Goal: Task Accomplishment & Management: Use online tool/utility

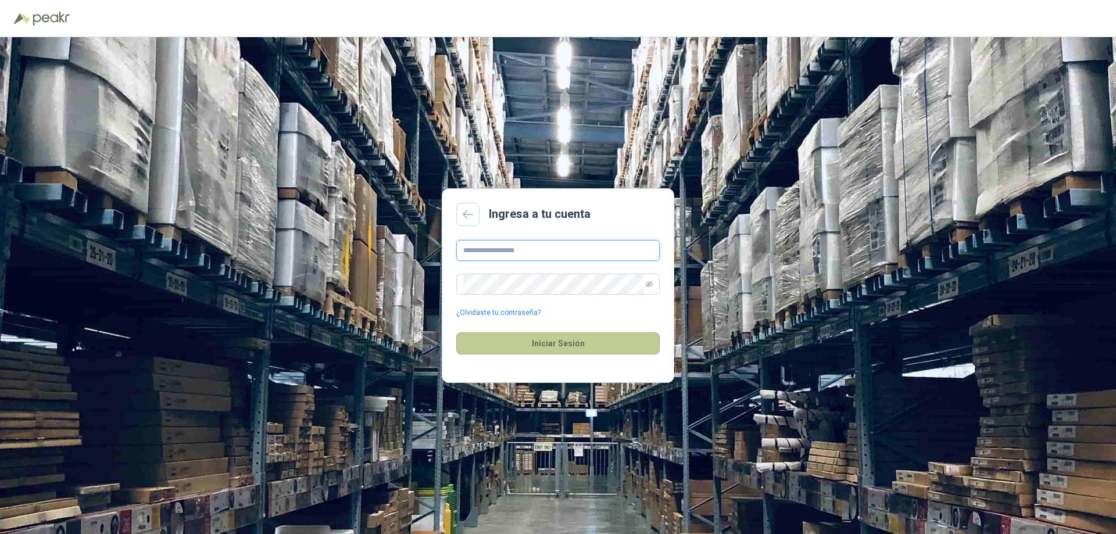
type input "**********"
click at [539, 346] on button "Iniciar Sesión" at bounding box center [557, 343] width 203 height 22
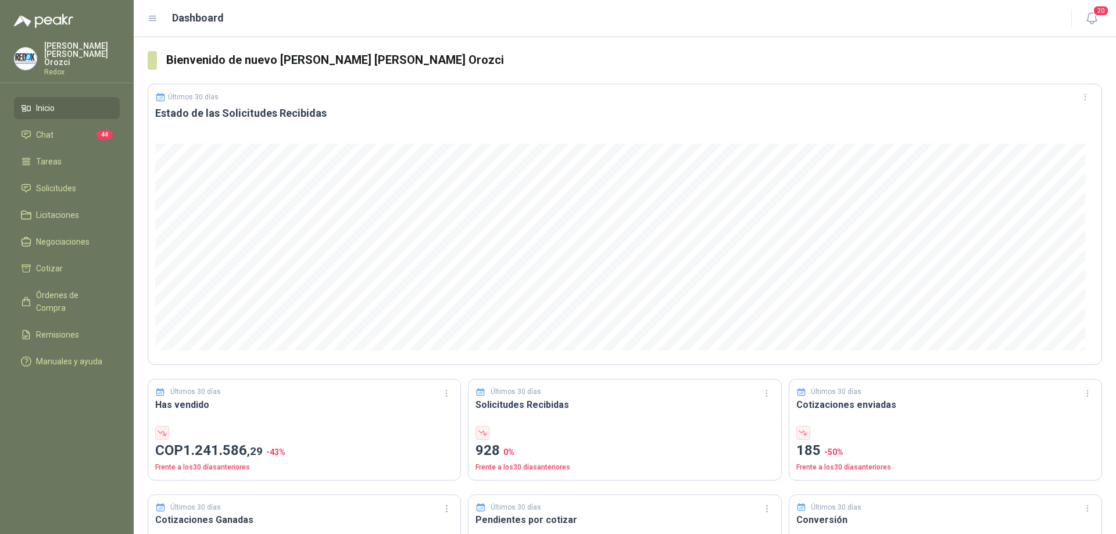
click at [44, 102] on span "Inicio" at bounding box center [45, 108] width 19 height 13
click at [47, 182] on span "Solicitudes" at bounding box center [56, 188] width 40 height 13
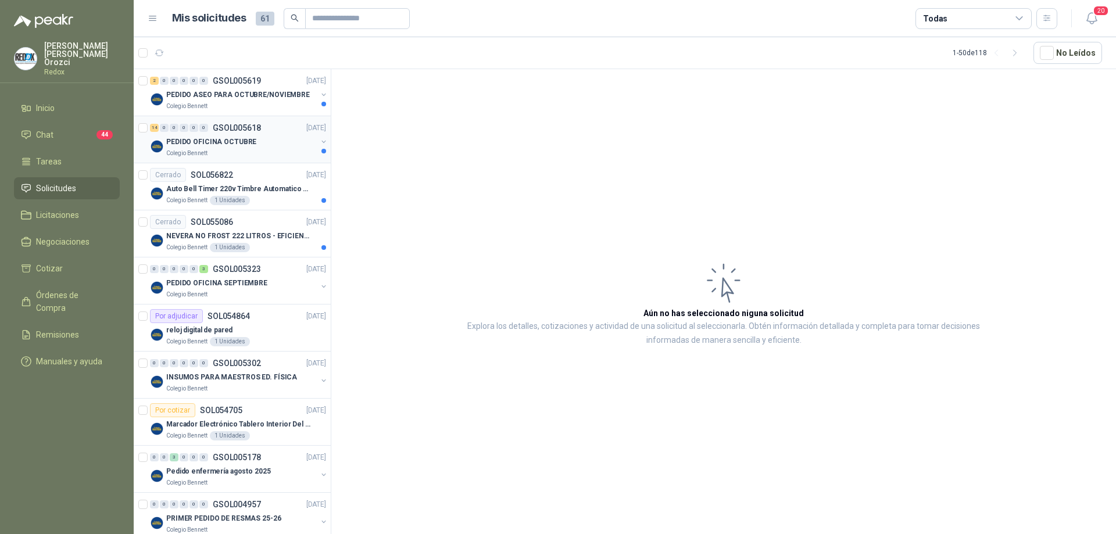
click at [251, 155] on div "Colegio Bennett" at bounding box center [241, 153] width 151 height 9
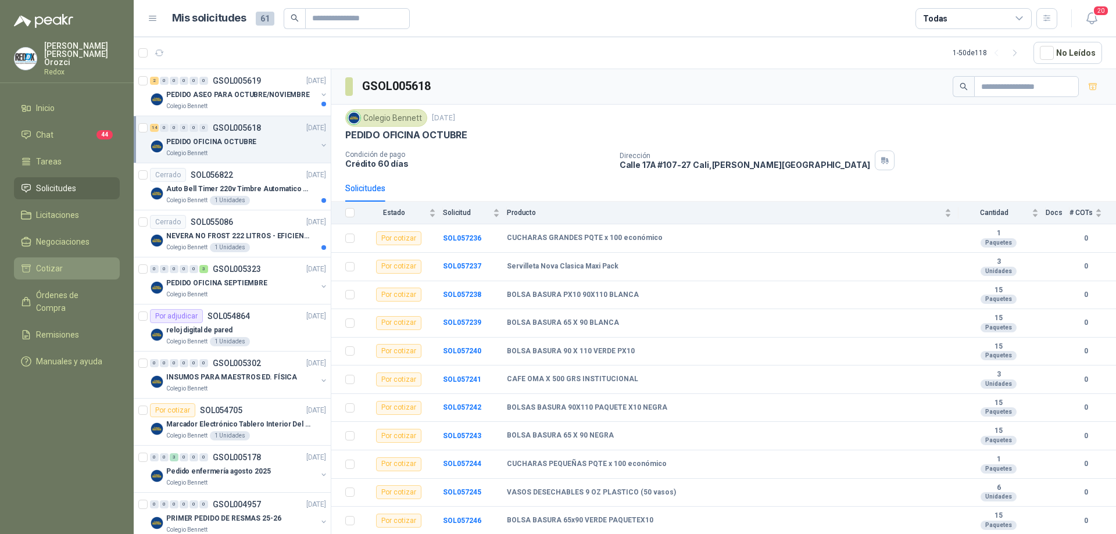
click at [60, 262] on span "Cotizar" at bounding box center [49, 268] width 27 height 13
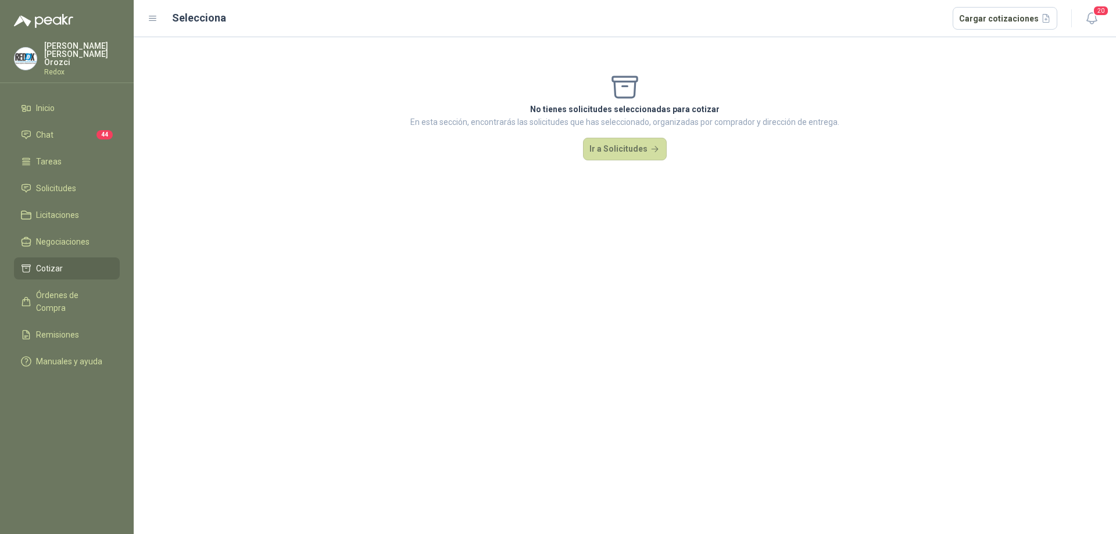
click at [60, 262] on span "Cotizar" at bounding box center [49, 268] width 27 height 13
click at [71, 182] on span "Solicitudes" at bounding box center [56, 188] width 40 height 13
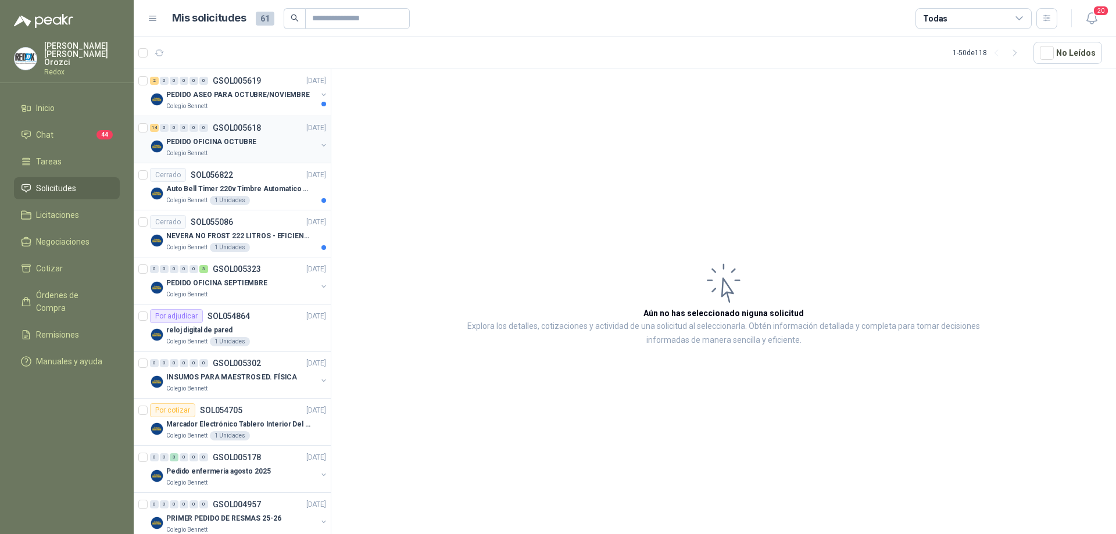
click at [248, 156] on div "Colegio Bennett" at bounding box center [241, 153] width 151 height 9
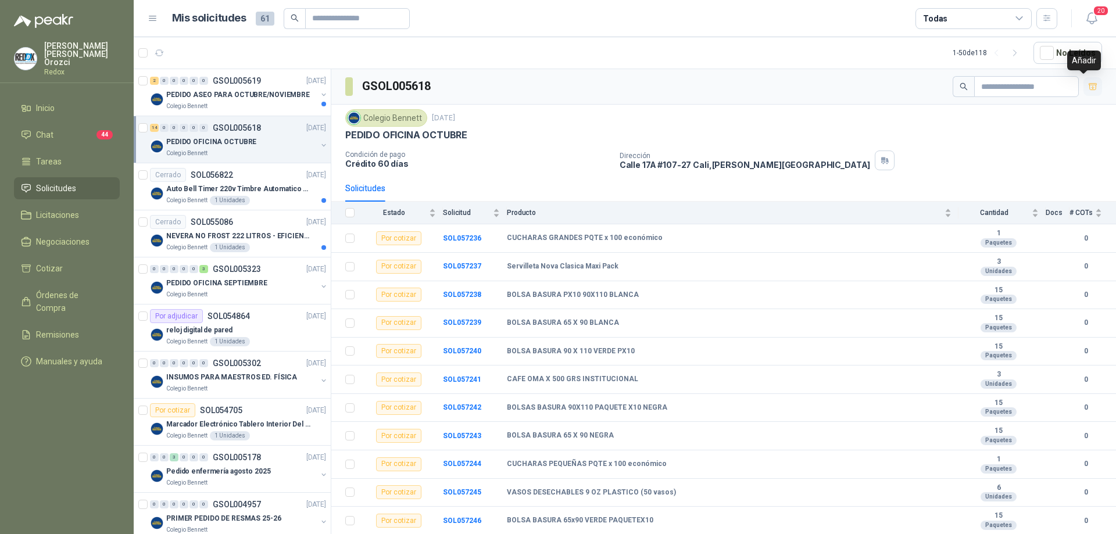
click at [1089, 85] on icon "button" at bounding box center [1093, 86] width 8 height 6
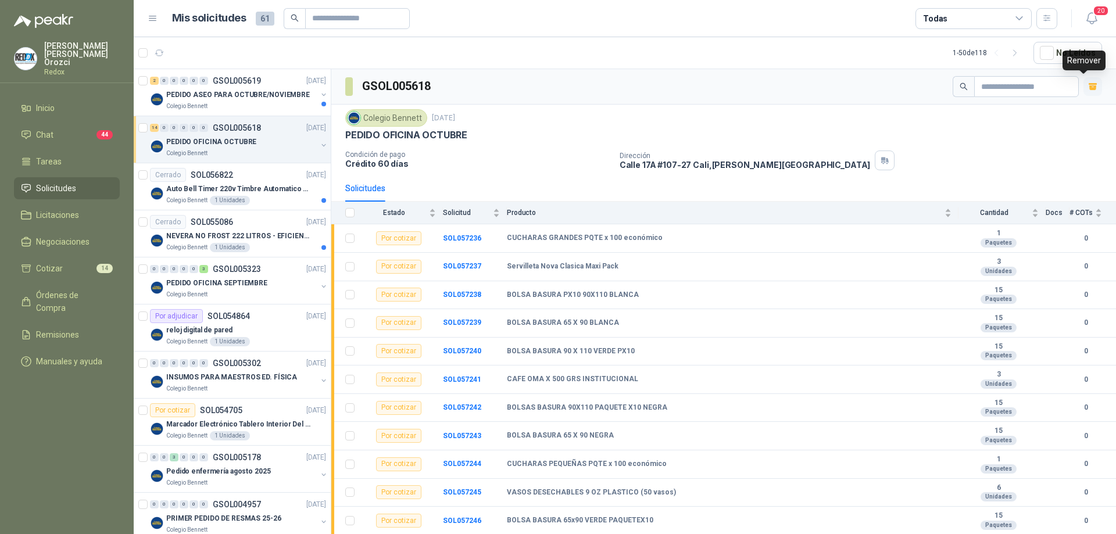
click at [1088, 85] on icon "button" at bounding box center [1093, 87] width 10 height 10
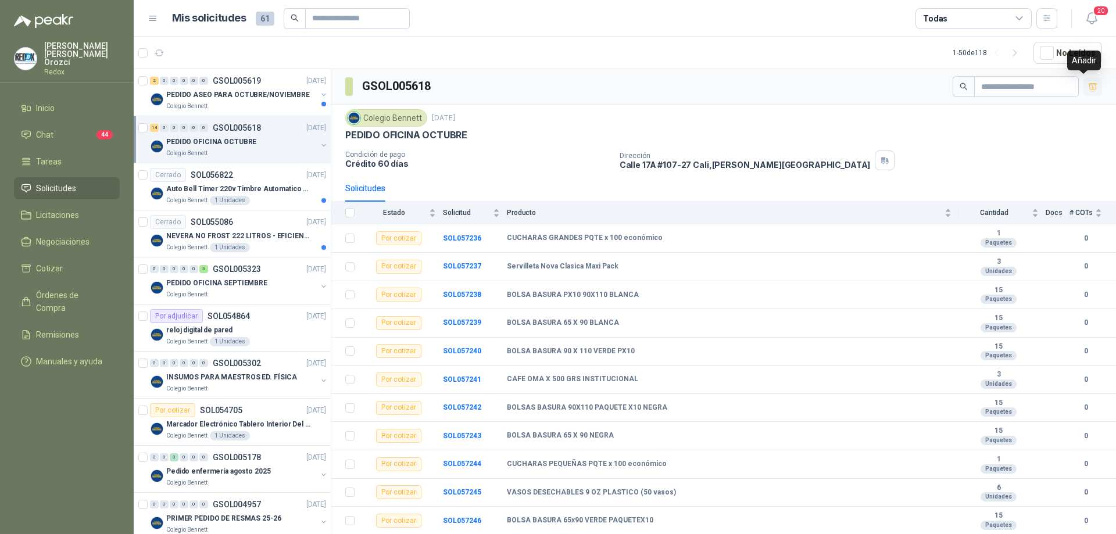
click at [1089, 85] on icon "button" at bounding box center [1093, 86] width 8 height 6
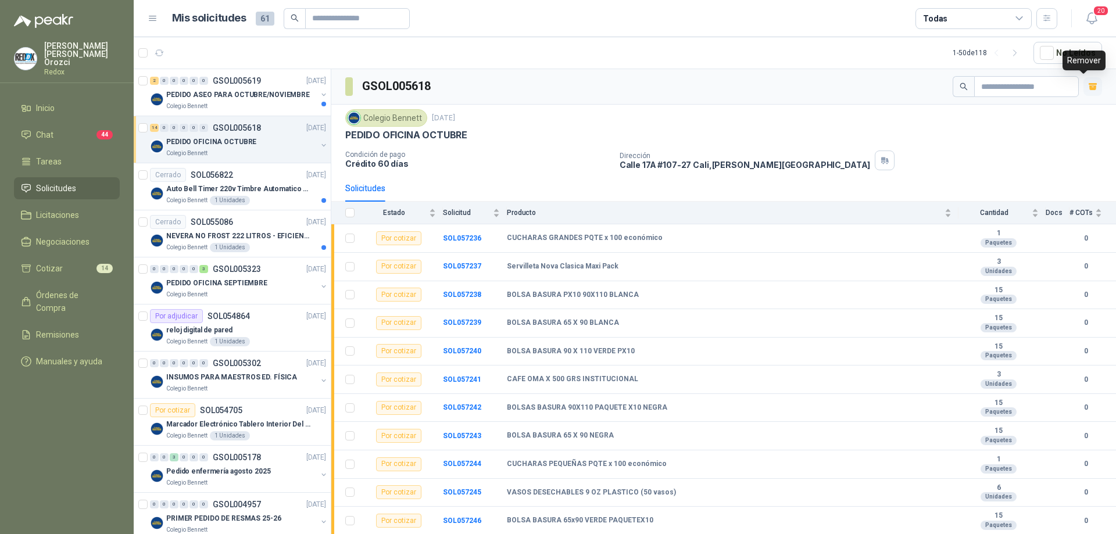
click at [1088, 85] on icon "button" at bounding box center [1093, 87] width 10 height 10
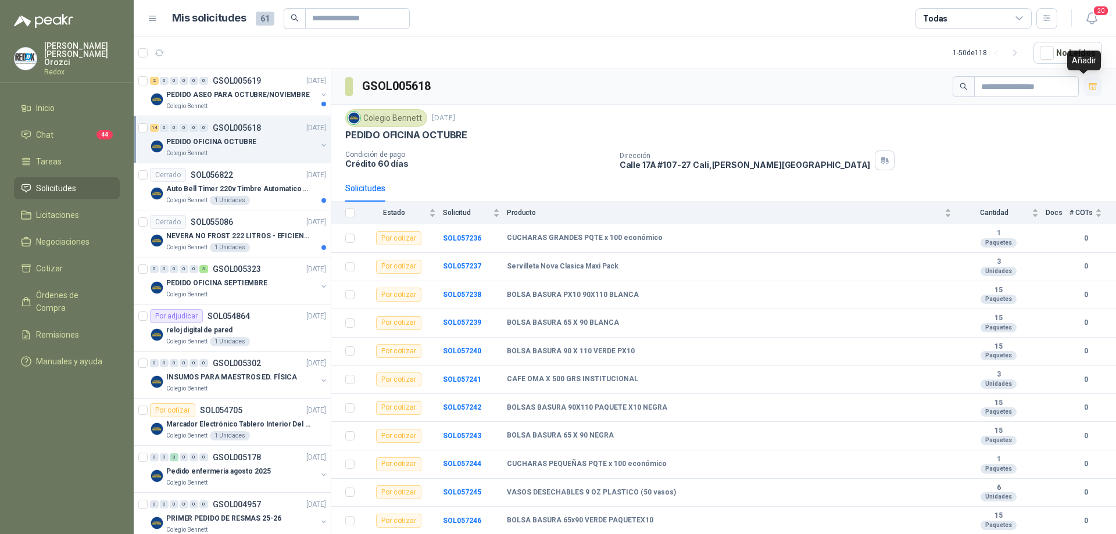
click at [1089, 85] on icon "button" at bounding box center [1093, 86] width 8 height 6
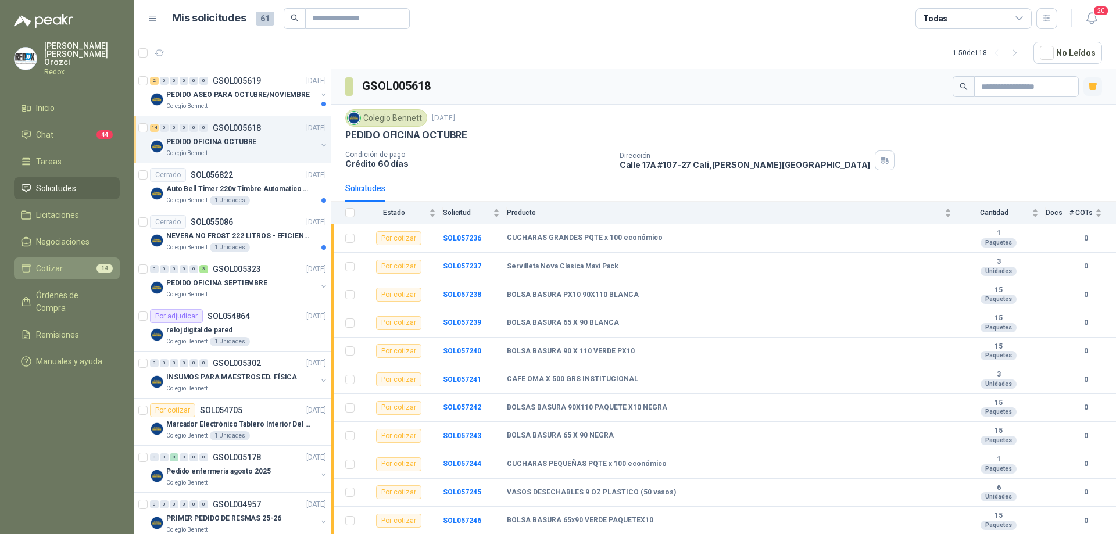
click at [77, 262] on li "Cotizar 14" at bounding box center [67, 268] width 92 height 13
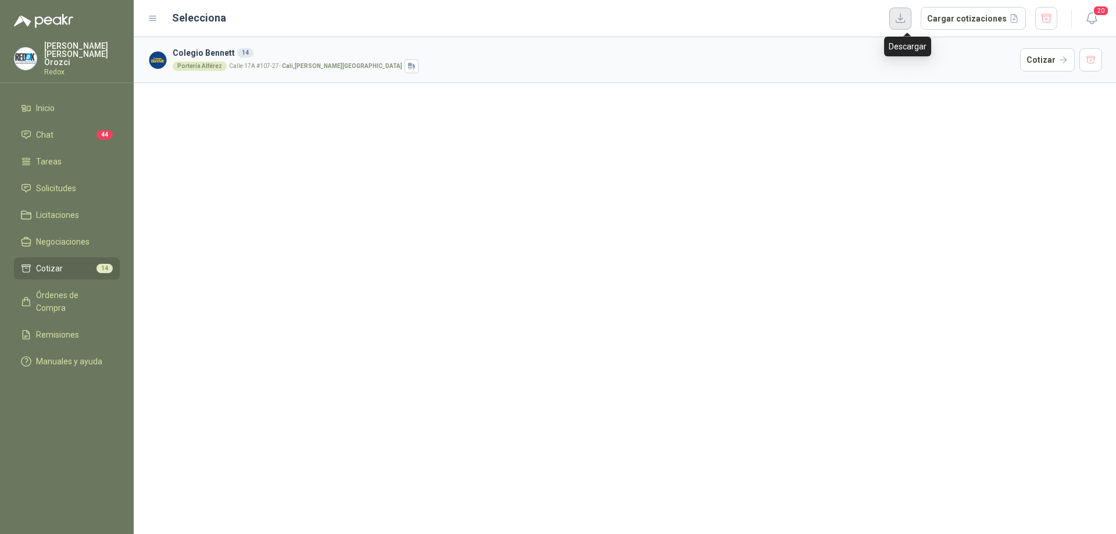
click at [911, 22] on button "button" at bounding box center [900, 19] width 22 height 22
click at [964, 23] on button "Cargar cotizaciones" at bounding box center [973, 18] width 105 height 23
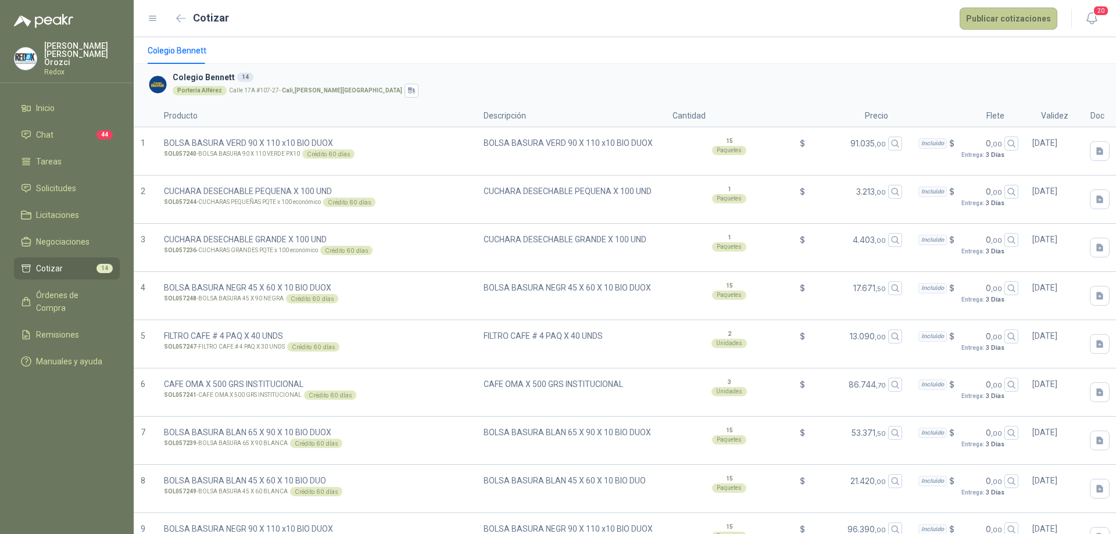
click at [1004, 23] on button "Publicar cotizaciones" at bounding box center [1009, 19] width 98 height 22
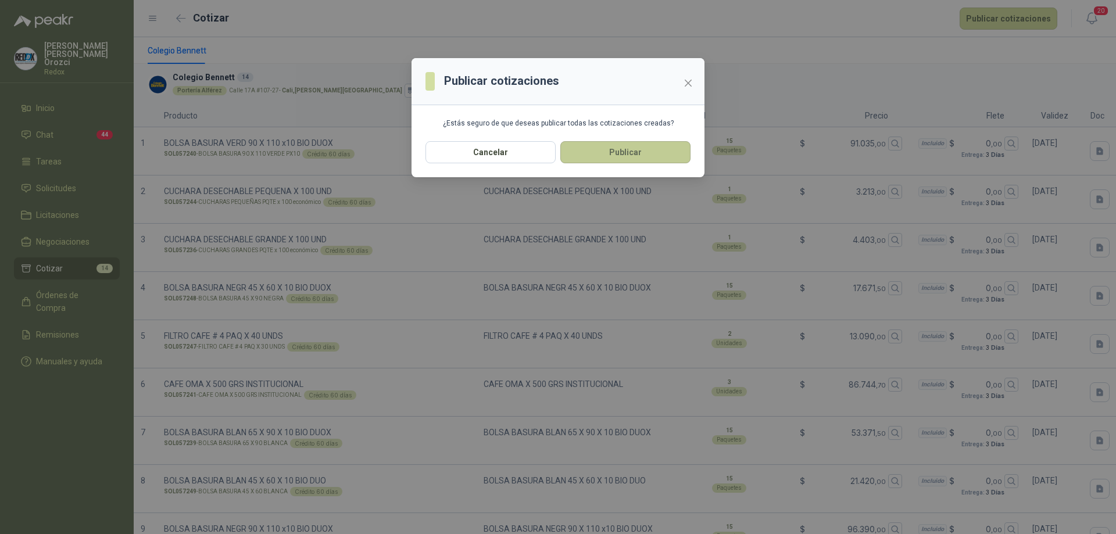
click at [619, 155] on button "Publicar" at bounding box center [625, 152] width 130 height 22
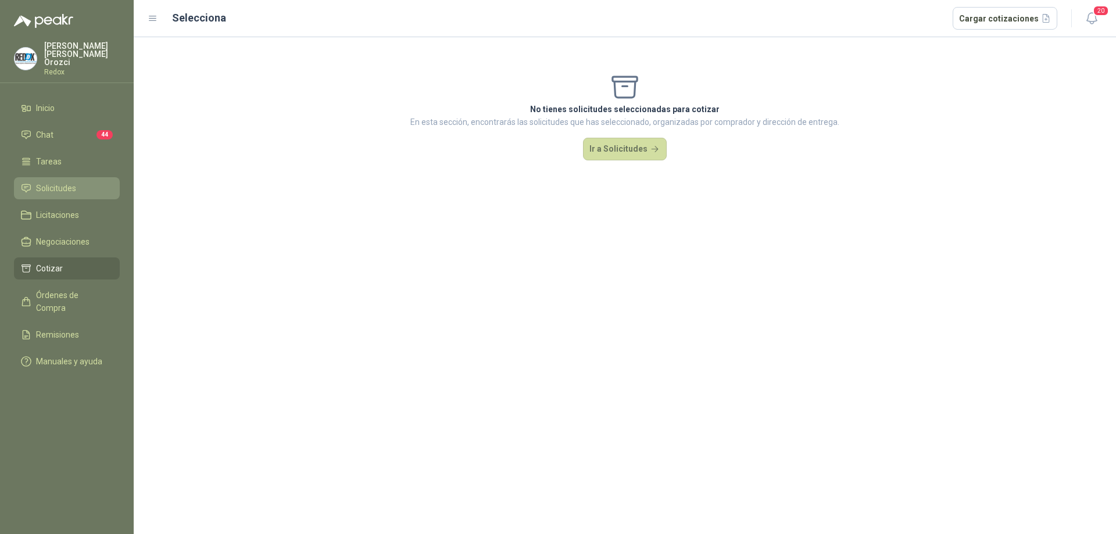
click at [70, 182] on span "Solicitudes" at bounding box center [56, 188] width 40 height 13
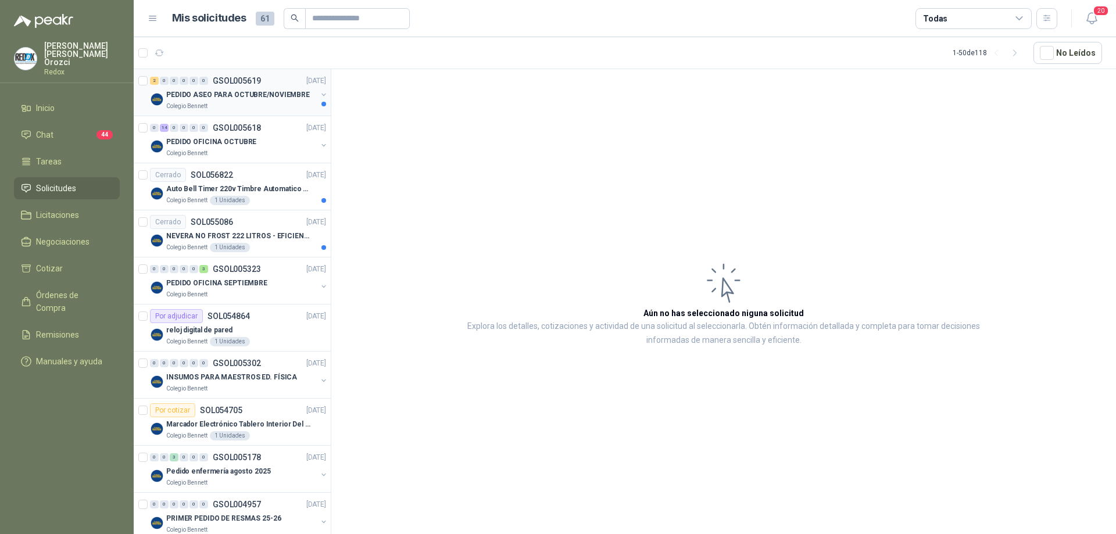
click at [252, 107] on div "Colegio Bennett" at bounding box center [241, 106] width 151 height 9
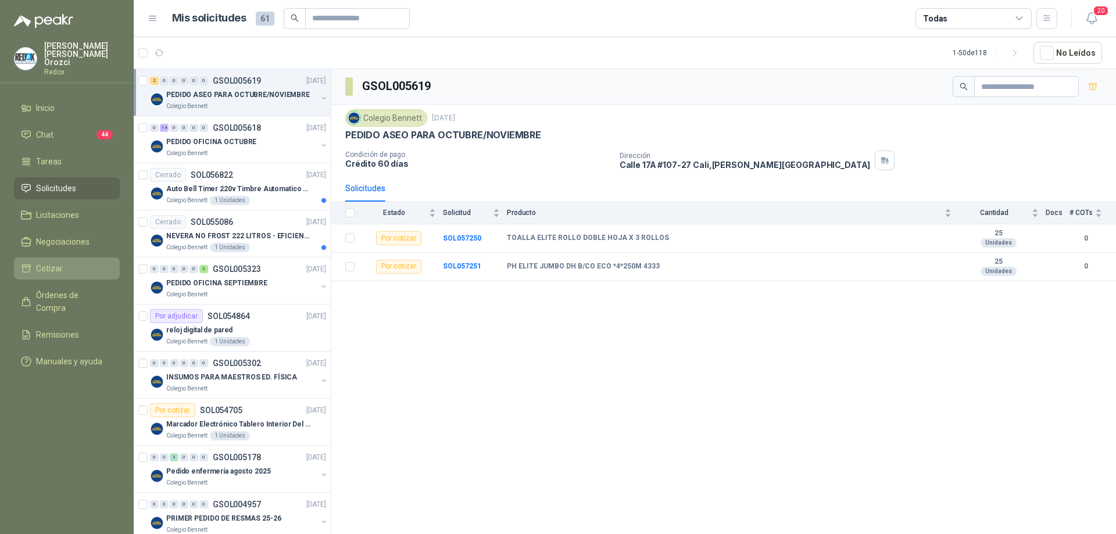
click at [38, 262] on span "Cotizar" at bounding box center [49, 268] width 27 height 13
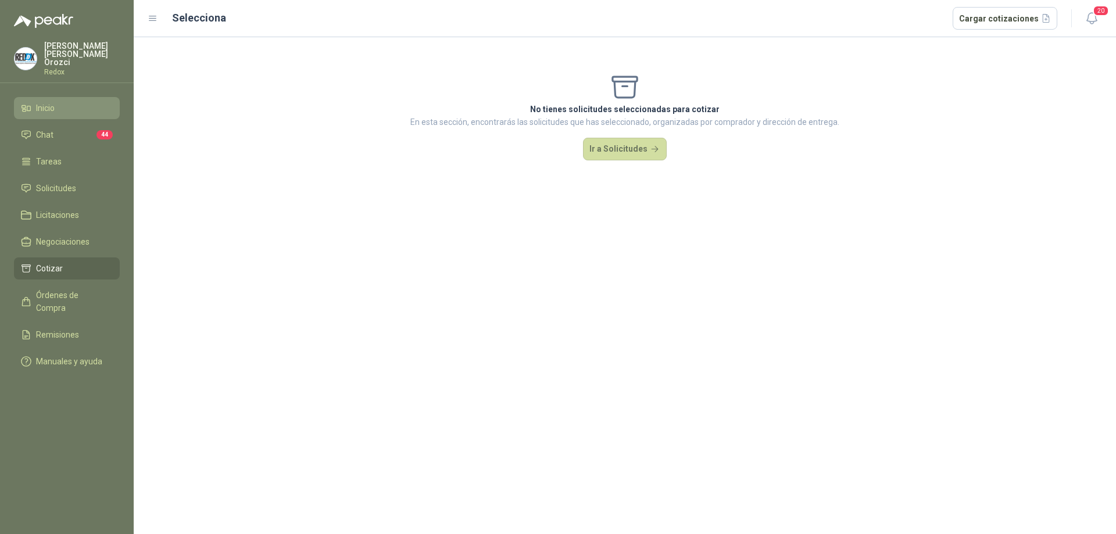
click at [53, 102] on span "Inicio" at bounding box center [45, 108] width 19 height 13
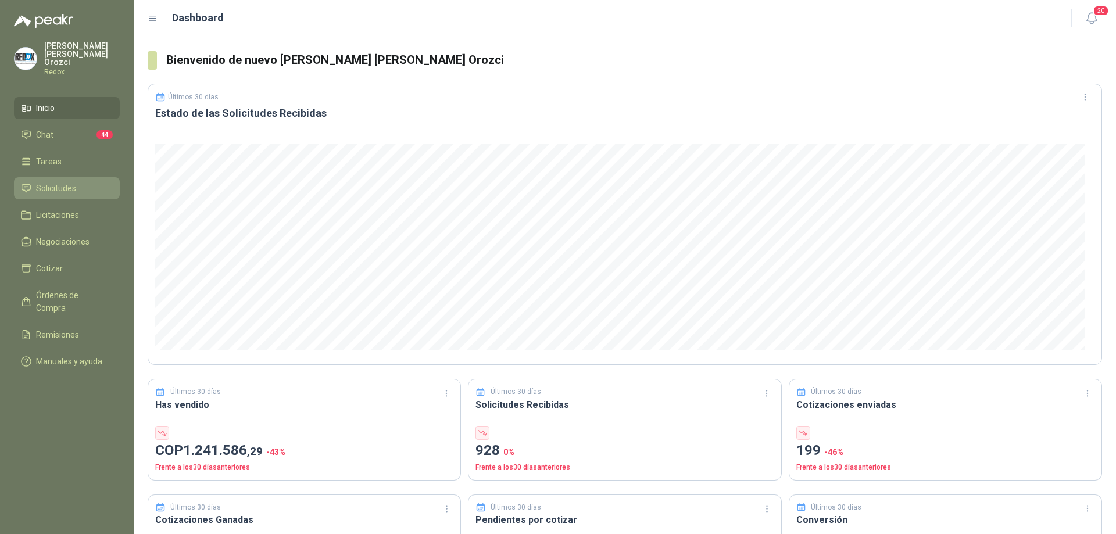
click at [51, 182] on span "Solicitudes" at bounding box center [56, 188] width 40 height 13
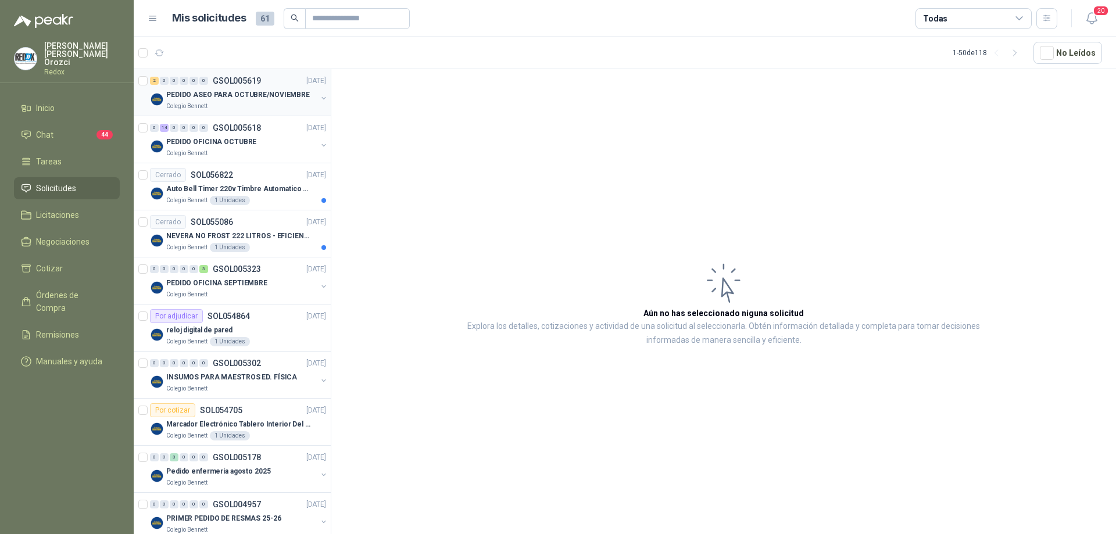
click at [257, 108] on div "Colegio Bennett" at bounding box center [241, 106] width 151 height 9
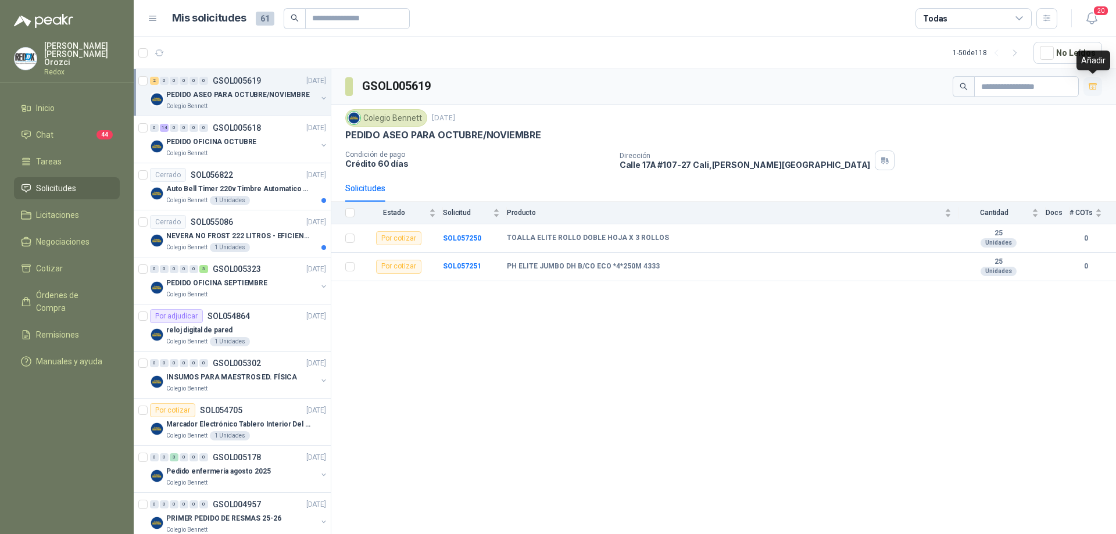
click at [1091, 89] on icon "button" at bounding box center [1093, 87] width 10 height 10
click at [1091, 89] on icon "button" at bounding box center [1092, 87] width 7 height 5
click at [1091, 89] on icon "button" at bounding box center [1093, 87] width 10 height 10
click at [52, 262] on span "Cotizar" at bounding box center [49, 268] width 27 height 13
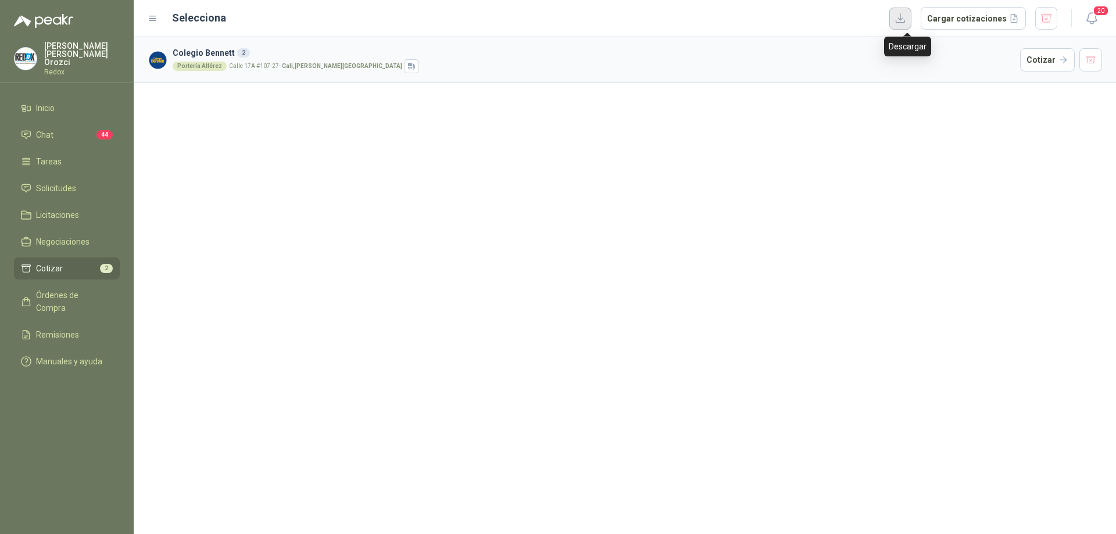
click at [905, 17] on button "button" at bounding box center [900, 19] width 22 height 22
click at [950, 23] on button "Cargar cotizaciones" at bounding box center [973, 18] width 105 height 23
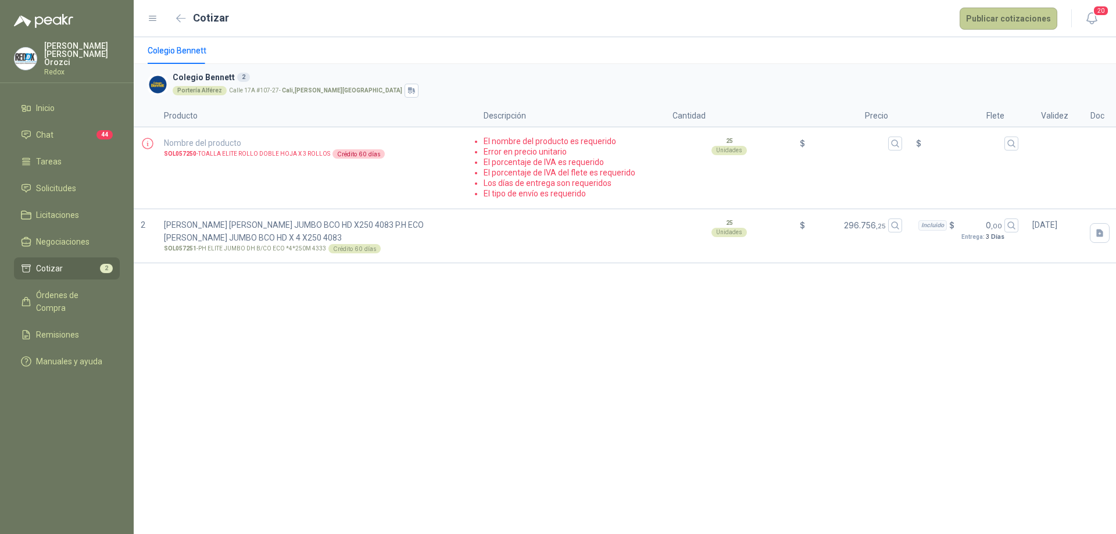
click at [1002, 19] on button "Publicar cotizaciones" at bounding box center [1009, 19] width 98 height 22
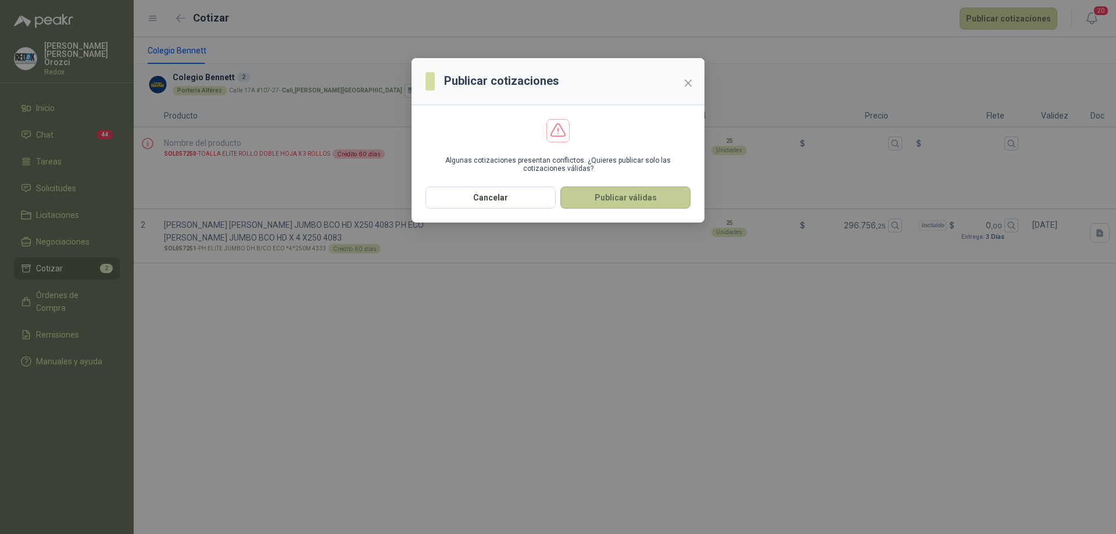
click at [631, 194] on button "Publicar válidas" at bounding box center [625, 198] width 130 height 22
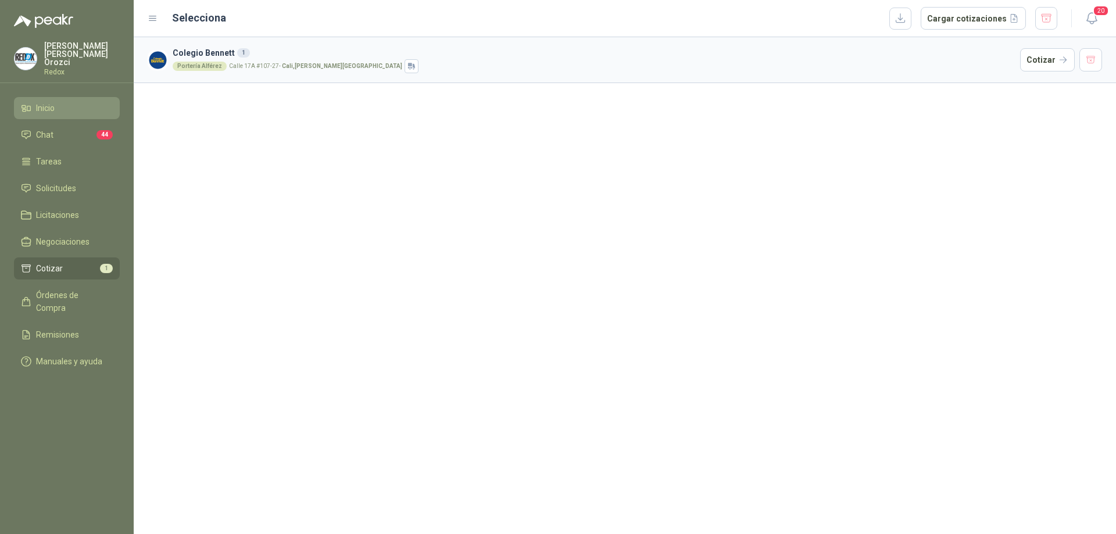
click at [67, 102] on li "Inicio" at bounding box center [67, 108] width 92 height 13
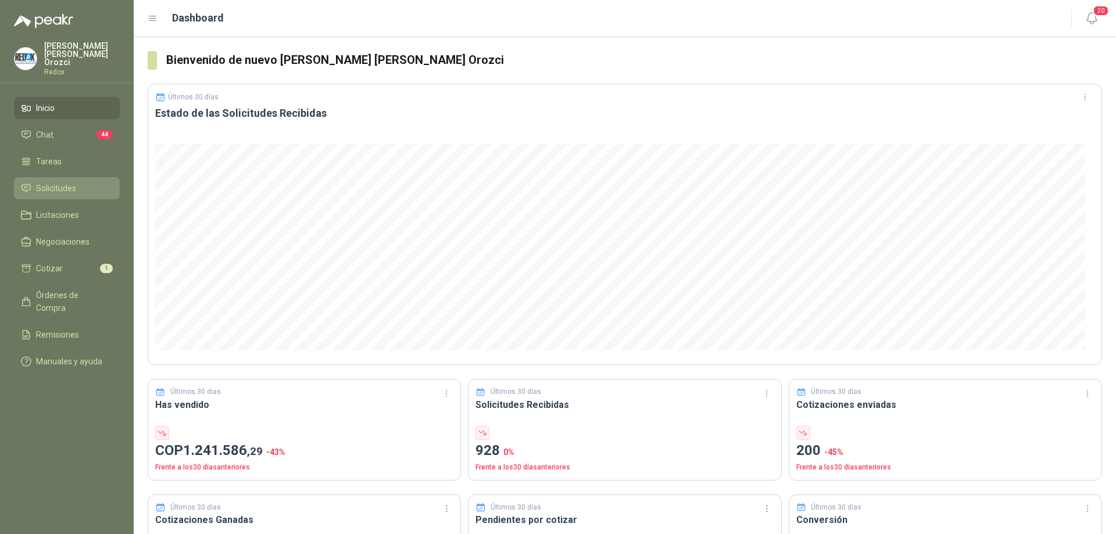
click at [66, 182] on span "Solicitudes" at bounding box center [56, 188] width 40 height 13
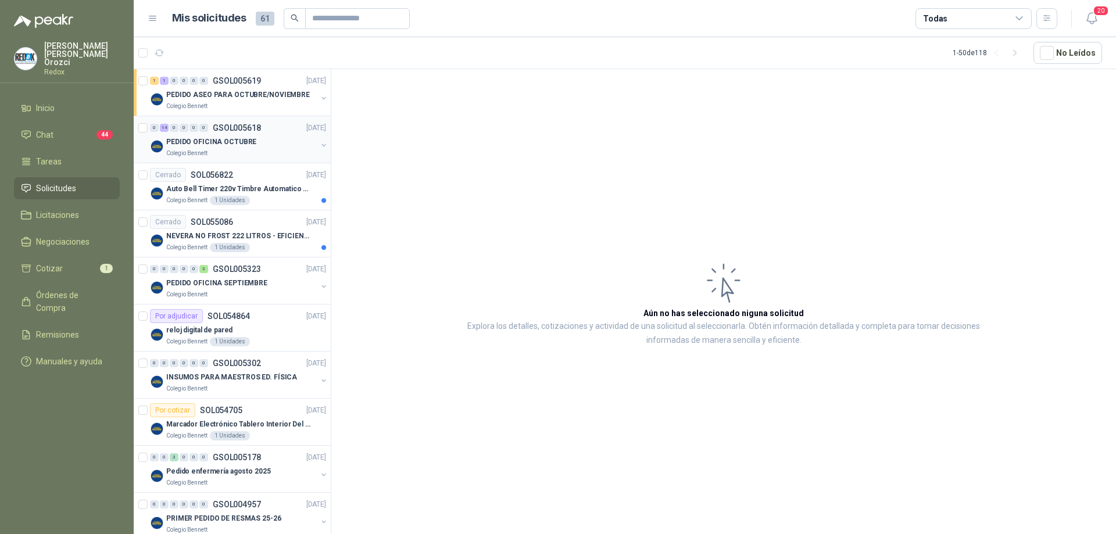
click at [244, 155] on div "Colegio Bennett" at bounding box center [241, 153] width 151 height 9
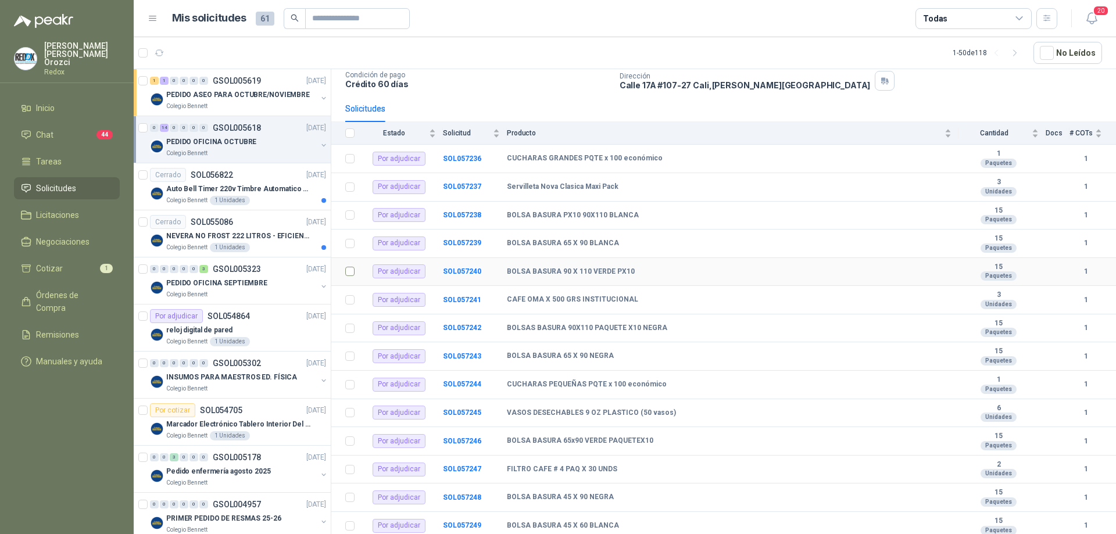
scroll to position [82, 0]
click at [227, 151] on div "Colegio Bennett" at bounding box center [241, 153] width 151 height 9
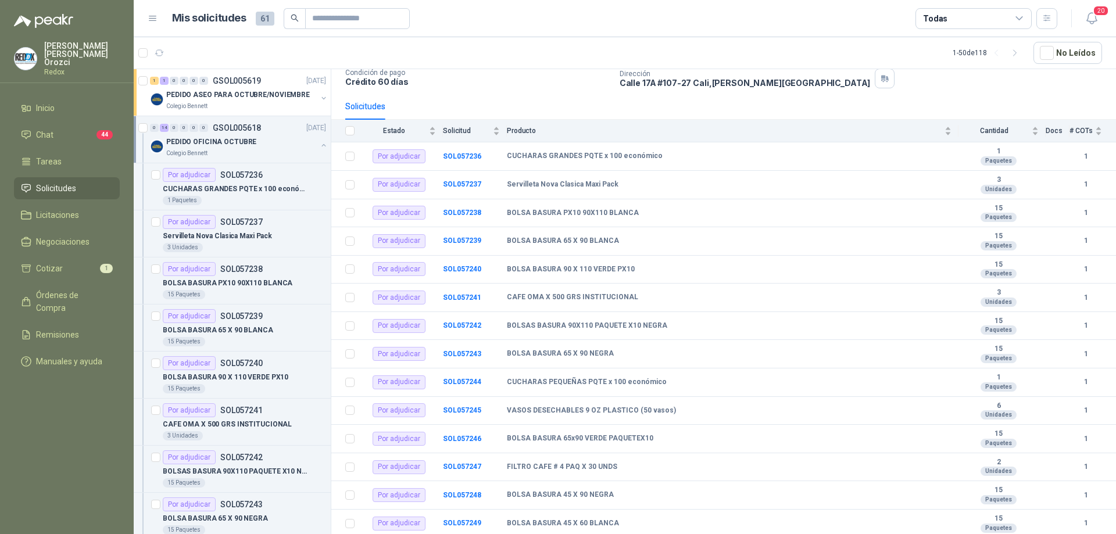
scroll to position [4, 0]
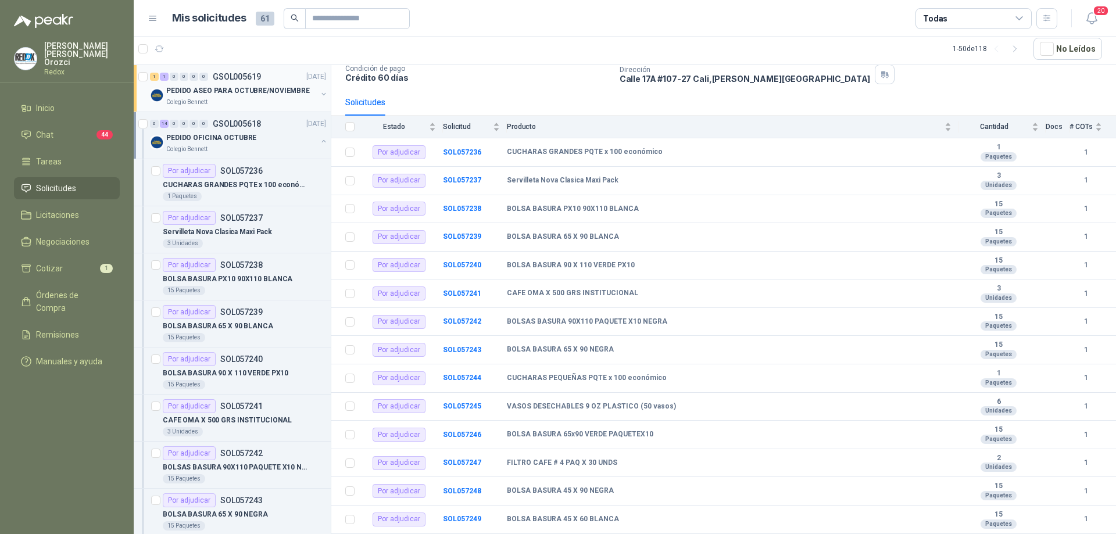
click at [237, 105] on div "Colegio Bennett" at bounding box center [241, 102] width 151 height 9
